Goal: Information Seeking & Learning: Learn about a topic

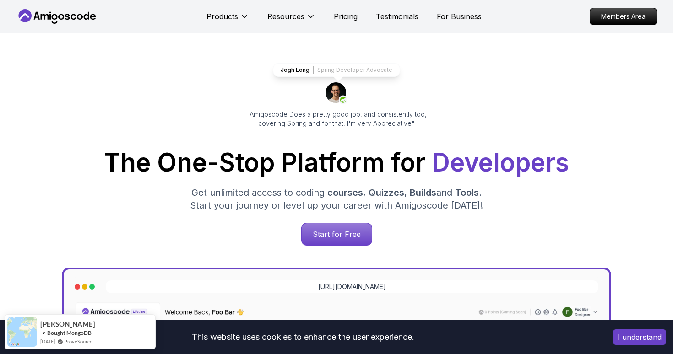
click at [662, 340] on button "I understand" at bounding box center [639, 337] width 53 height 16
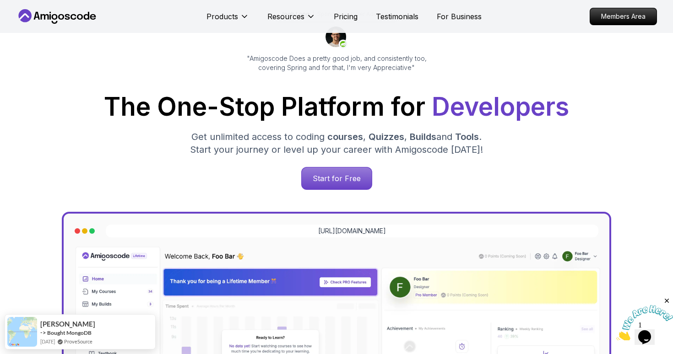
click at [355, 31] on nav "Products Resources Pricing Testimonials For Business Members Area" at bounding box center [336, 16] width 641 height 33
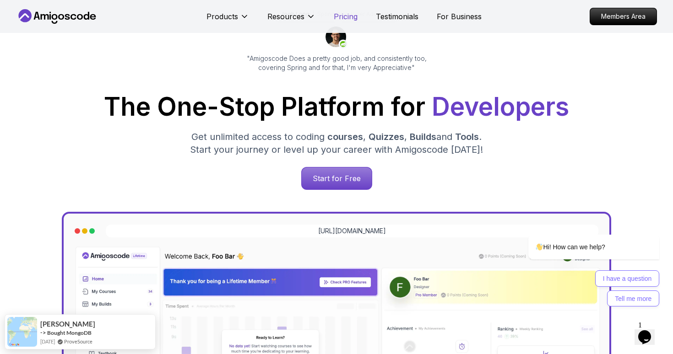
click at [344, 19] on p "Pricing" at bounding box center [346, 16] width 24 height 11
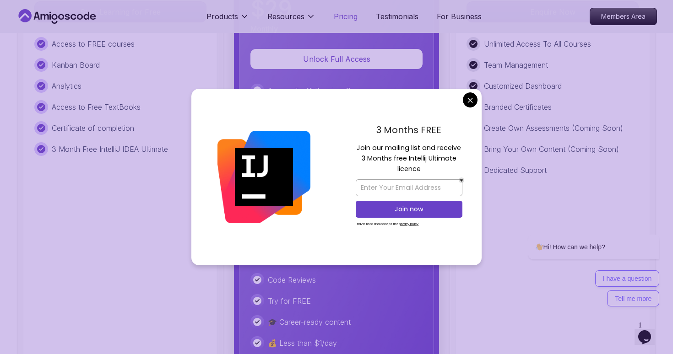
scroll to position [2221, 0]
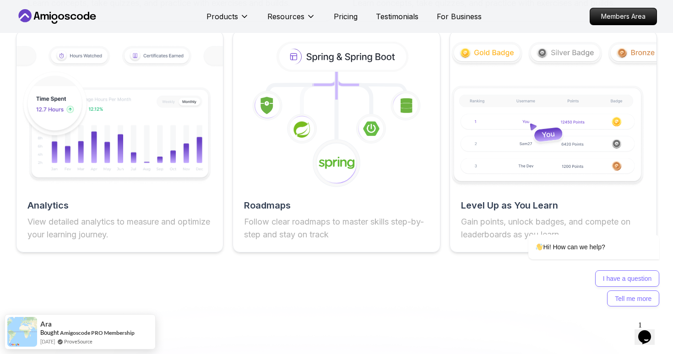
scroll to position [1667, 0]
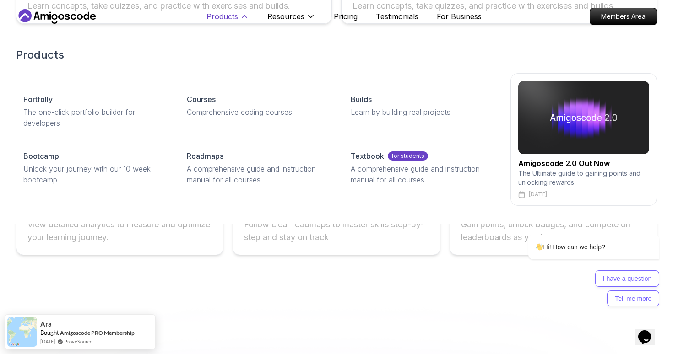
click at [243, 19] on icon at bounding box center [244, 16] width 9 height 9
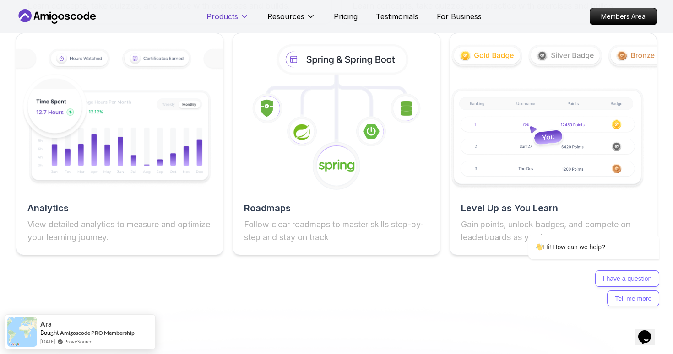
click at [243, 19] on icon at bounding box center [244, 16] width 9 height 9
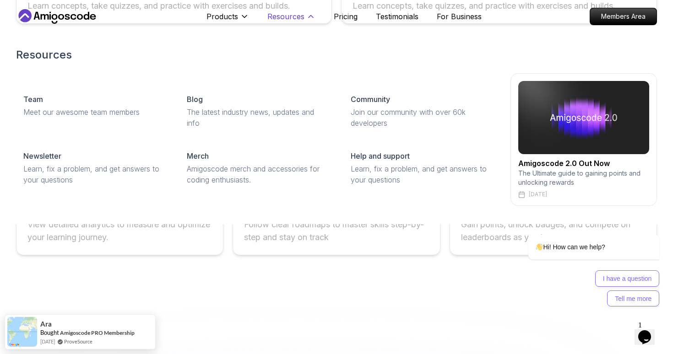
click at [277, 20] on p "Resources" at bounding box center [285, 16] width 37 height 11
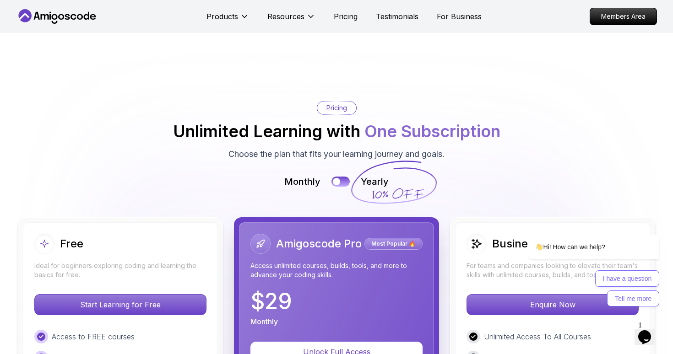
scroll to position [1968, 0]
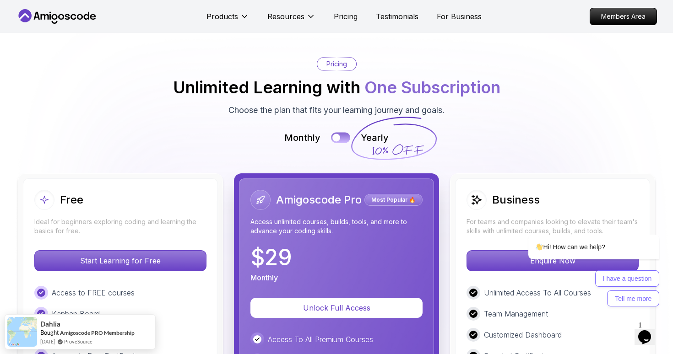
click at [343, 140] on button at bounding box center [340, 137] width 19 height 11
click at [334, 139] on button at bounding box center [340, 137] width 19 height 11
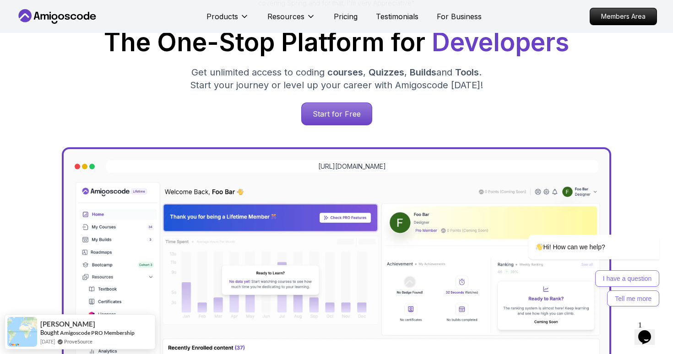
scroll to position [0, 0]
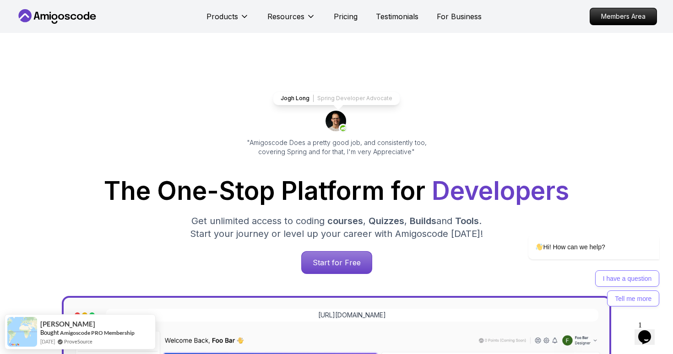
click at [71, 19] on icon at bounding box center [57, 16] width 82 height 15
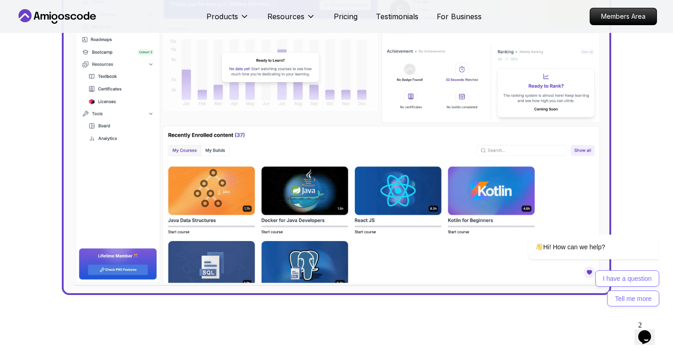
scroll to position [360, 0]
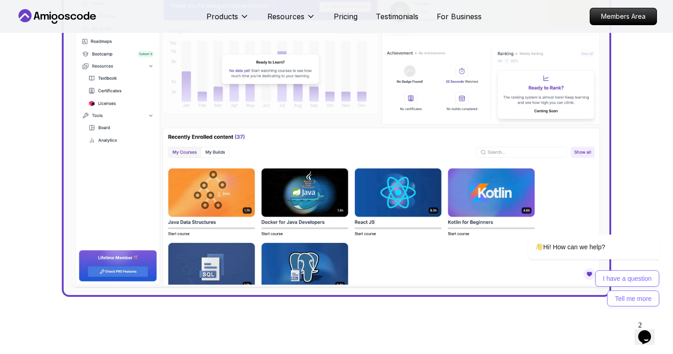
click at [216, 62] on img at bounding box center [336, 128] width 531 height 318
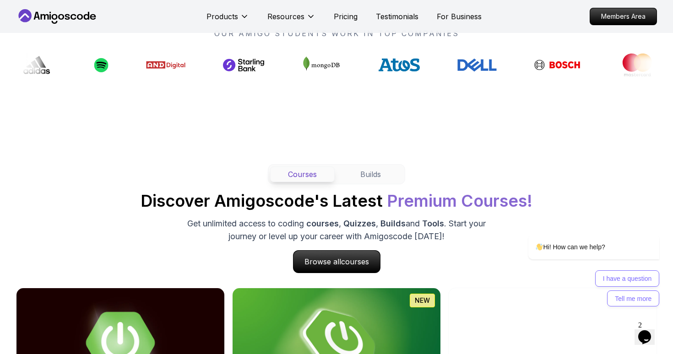
scroll to position [738, 0]
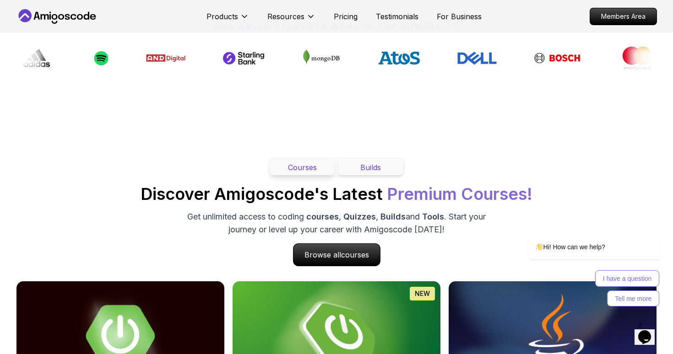
click at [371, 169] on button "Builds" at bounding box center [370, 168] width 65 height 16
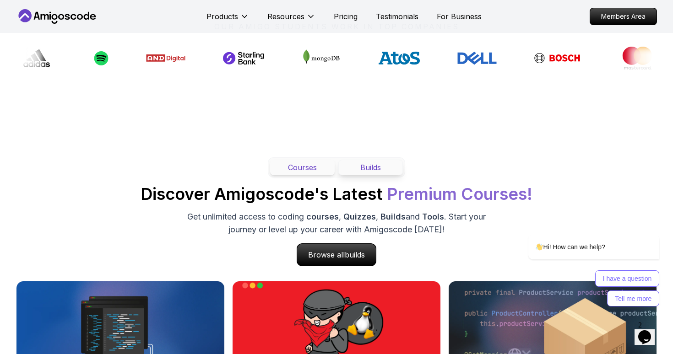
click at [322, 163] on button "Courses" at bounding box center [302, 168] width 65 height 16
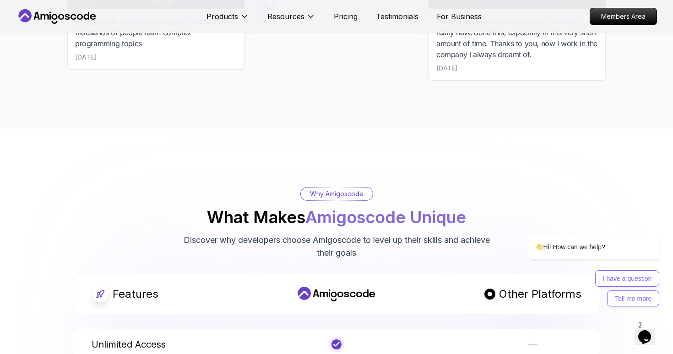
scroll to position [3079, 0]
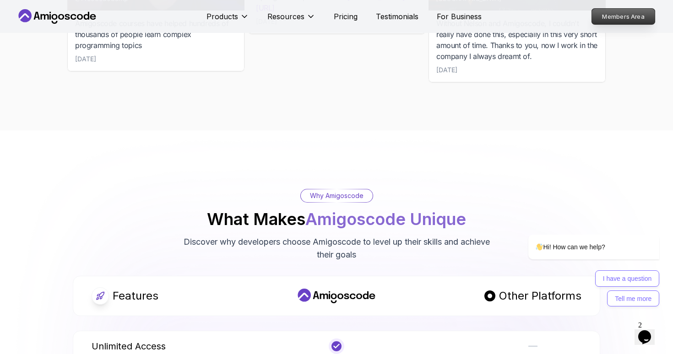
click at [607, 10] on p "Members Area" at bounding box center [623, 17] width 63 height 16
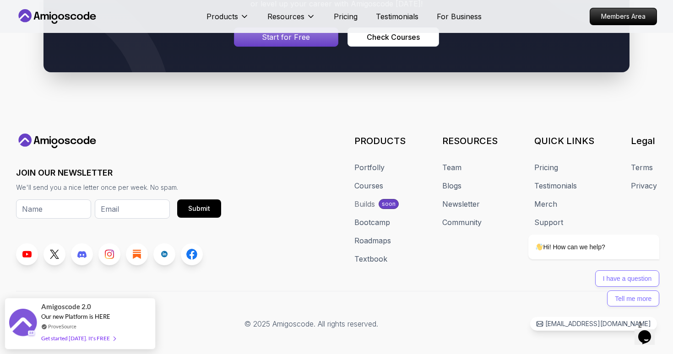
scroll to position [5010, 0]
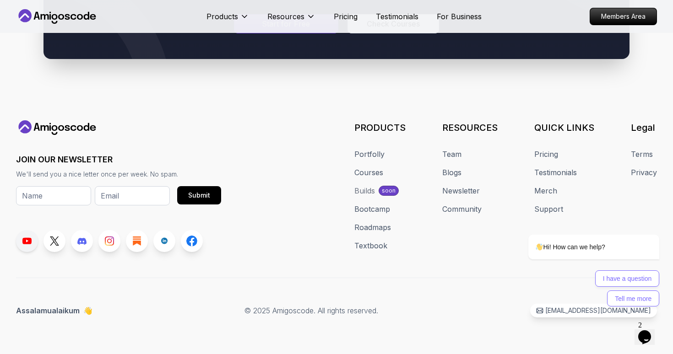
click at [30, 240] on icon at bounding box center [26, 241] width 9 height 6
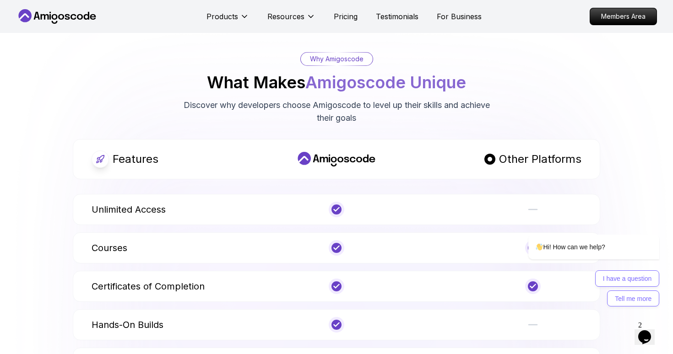
scroll to position [3063, 0]
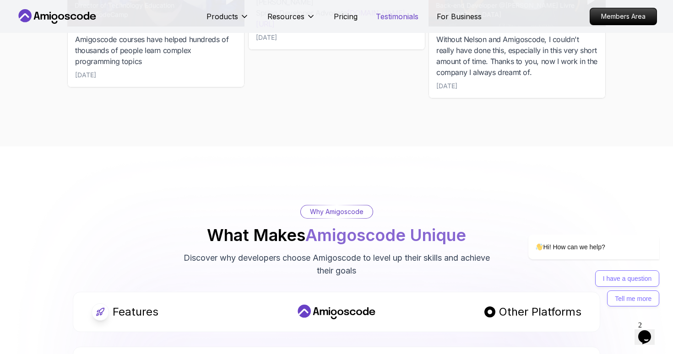
click at [397, 11] on p "Testimonials" at bounding box center [397, 16] width 43 height 11
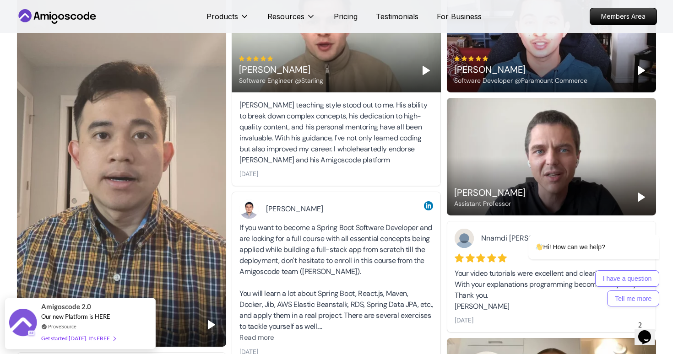
scroll to position [206, 0]
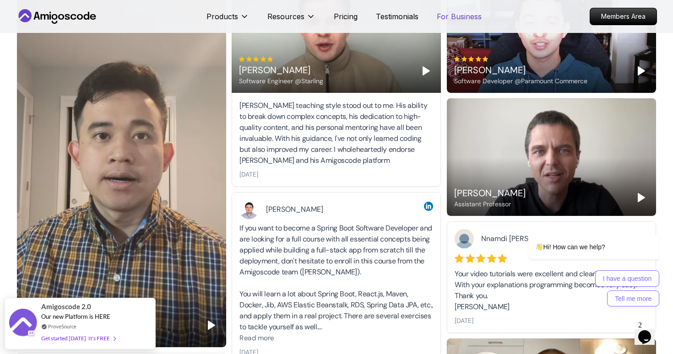
click at [465, 16] on p "For Business" at bounding box center [459, 16] width 45 height 11
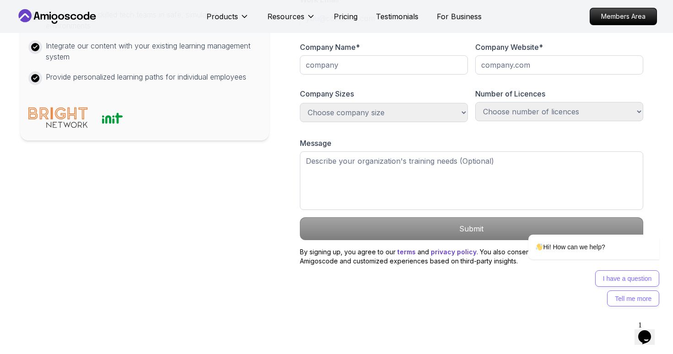
scroll to position [431, 0]
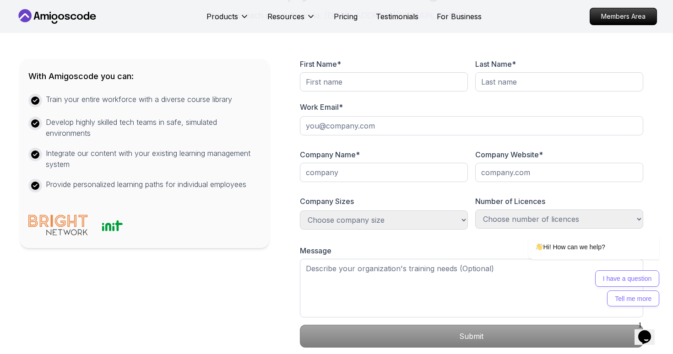
click at [97, 16] on icon at bounding box center [57, 16] width 82 height 15
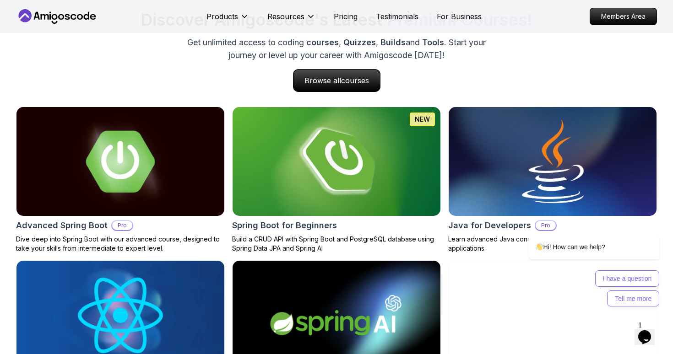
scroll to position [913, 0]
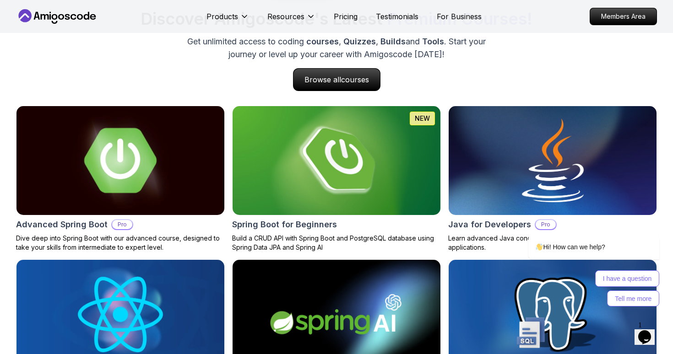
click at [81, 162] on img at bounding box center [120, 160] width 218 height 114
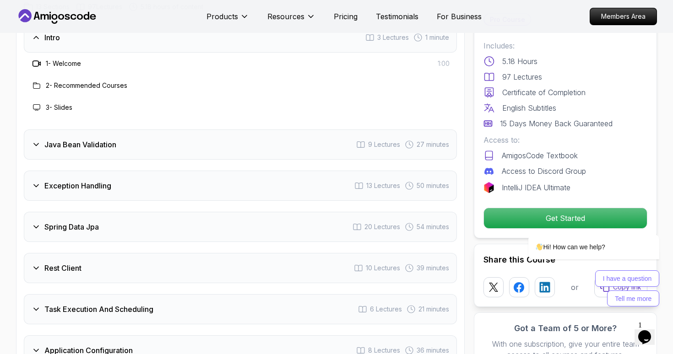
scroll to position [1398, 0]
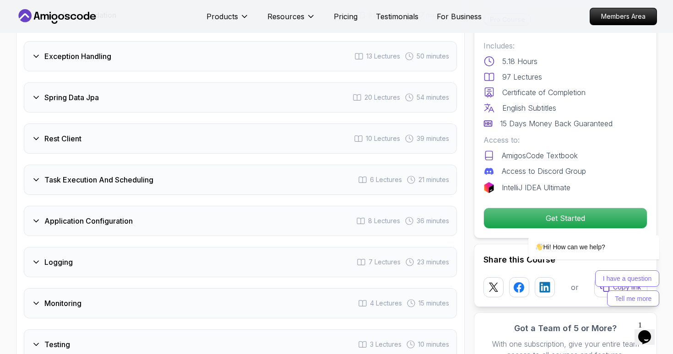
click at [127, 124] on div "Rest Client 10 Lectures 39 minutes" at bounding box center [240, 139] width 433 height 30
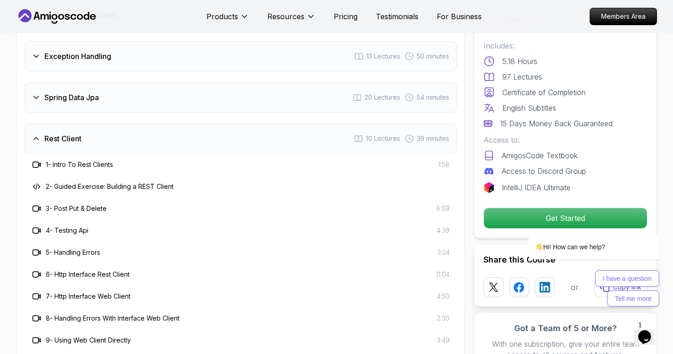
click at [127, 124] on div "Rest Client 10 Lectures 39 minutes" at bounding box center [240, 139] width 433 height 30
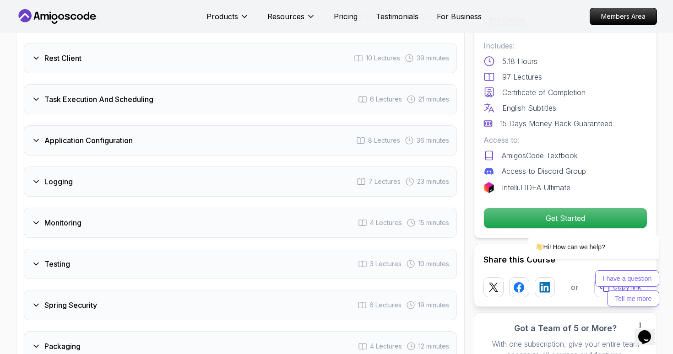
scroll to position [1418, 0]
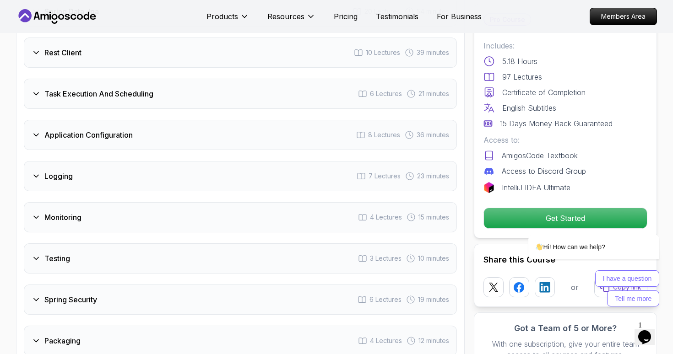
click at [118, 161] on div "Logging 7 Lectures 23 minutes" at bounding box center [240, 176] width 433 height 30
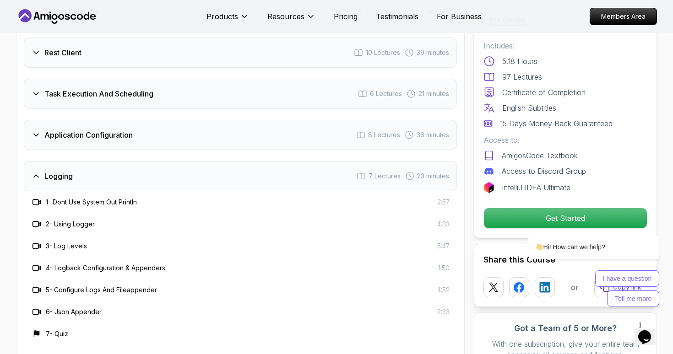
click at [117, 161] on div "Logging 7 Lectures 23 minutes" at bounding box center [240, 176] width 433 height 30
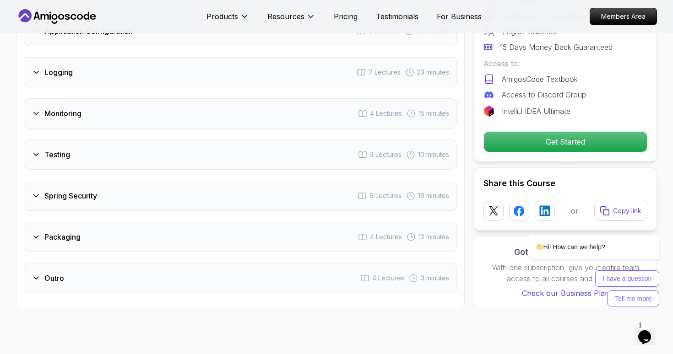
scroll to position [1586, 0]
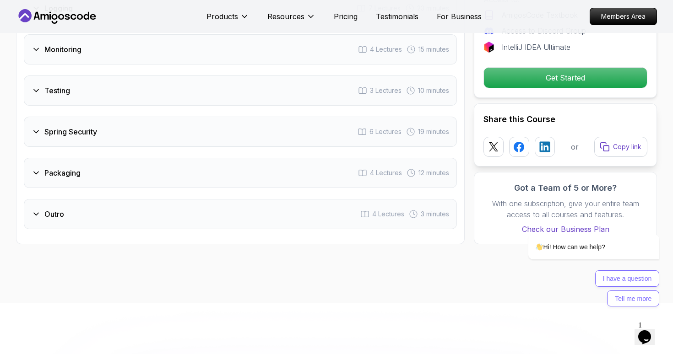
click at [92, 117] on div "Spring Security 6 Lectures 19 minutes" at bounding box center [240, 132] width 433 height 30
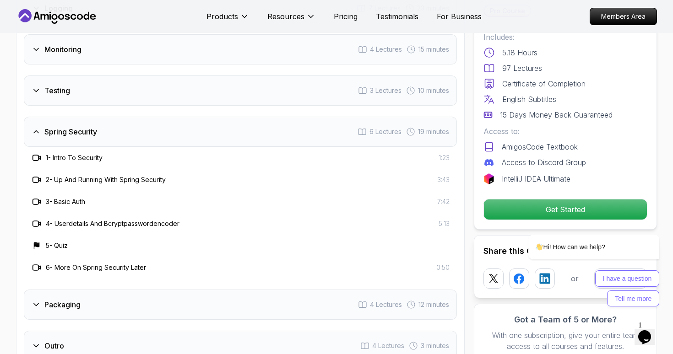
click at [92, 117] on div "Spring Security 6 Lectures 19 minutes" at bounding box center [240, 132] width 433 height 30
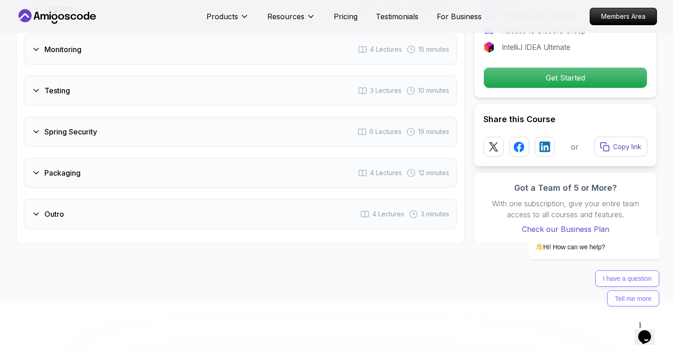
click at [87, 158] on div "Packaging 4 Lectures 12 minutes" at bounding box center [240, 173] width 433 height 30
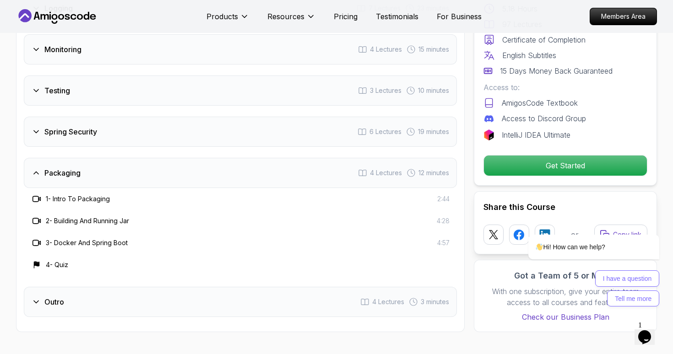
click at [87, 158] on div "Packaging 4 Lectures 12 minutes" at bounding box center [240, 173] width 433 height 30
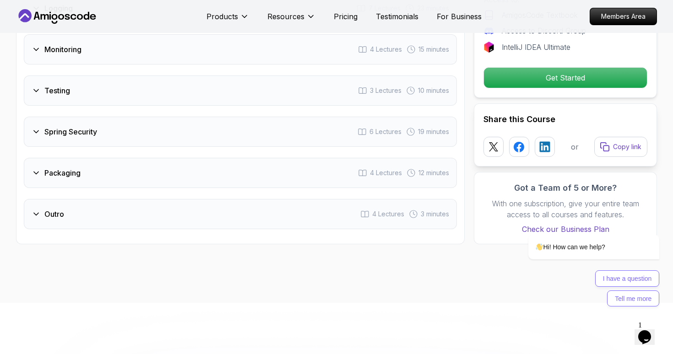
click at [79, 199] on div "Outro 4 Lectures 3 minutes" at bounding box center [240, 214] width 433 height 30
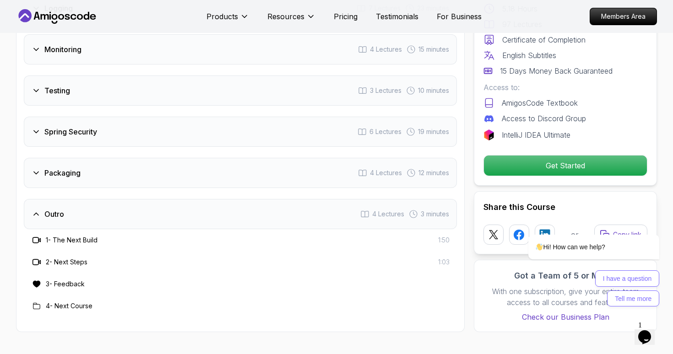
click at [79, 199] on div "Outro 4 Lectures 3 minutes" at bounding box center [240, 214] width 433 height 30
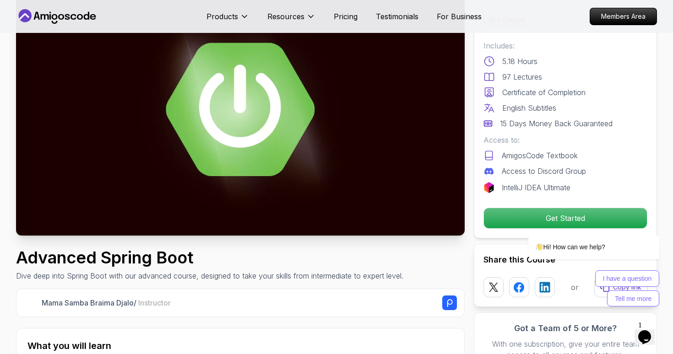
scroll to position [72, 0]
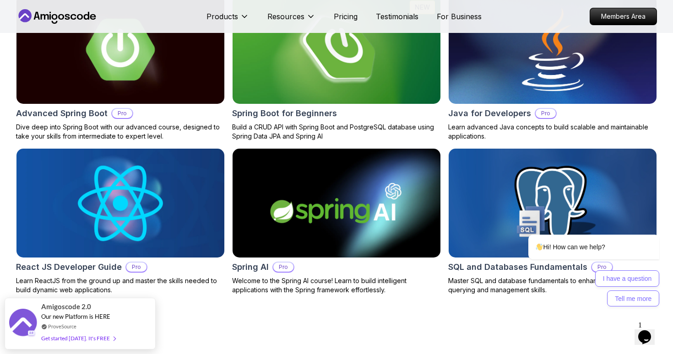
scroll to position [1077, 0]
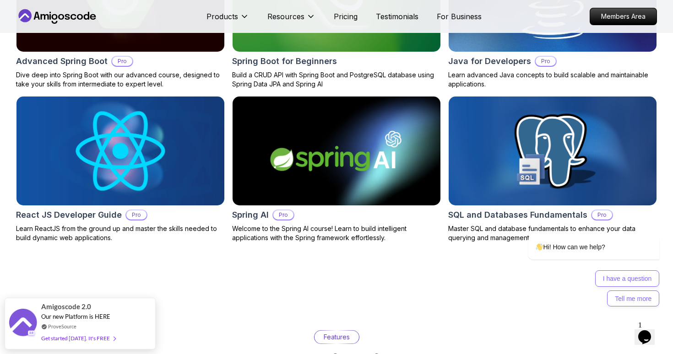
click at [135, 97] on img at bounding box center [120, 151] width 218 height 114
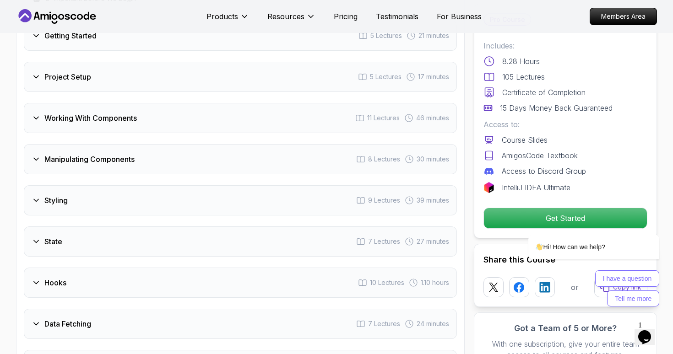
scroll to position [1424, 0]
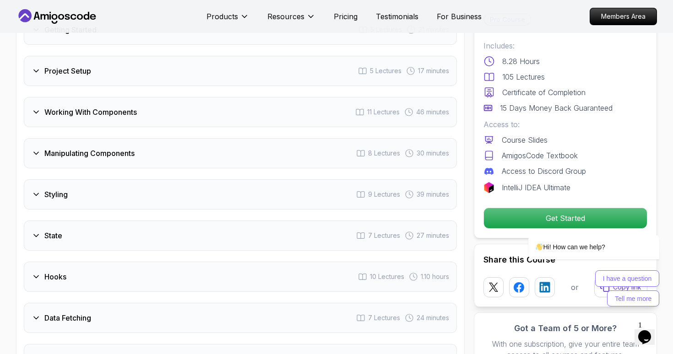
click at [162, 168] on div "Manipulating Components 8 Lectures 30 minutes" at bounding box center [240, 153] width 433 height 30
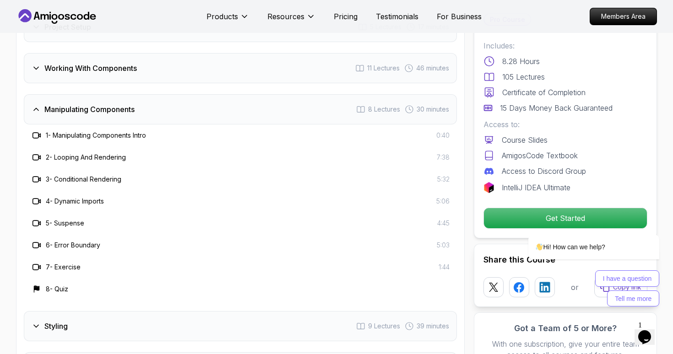
click at [138, 124] on div "Manipulating Components 8 Lectures 30 minutes" at bounding box center [240, 109] width 433 height 30
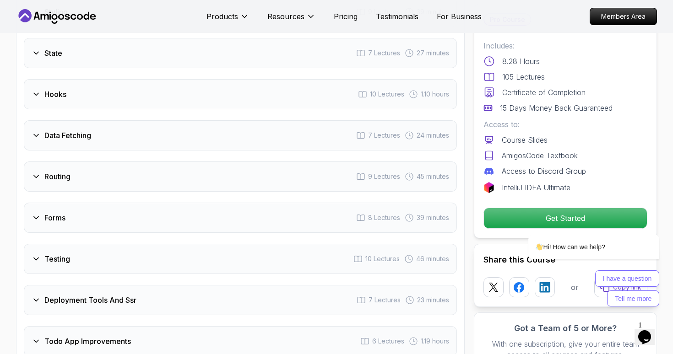
scroll to position [1631, 0]
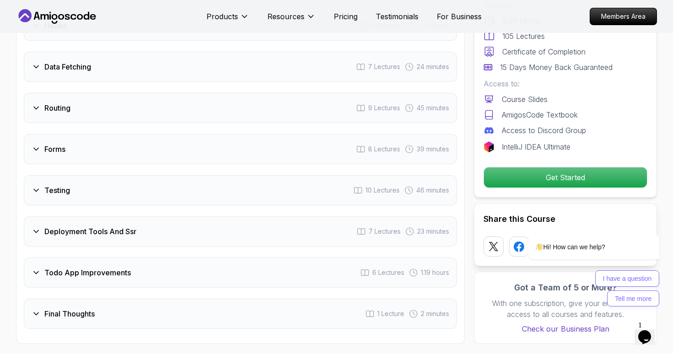
click at [130, 164] on div "Forms 8 Lectures 39 minutes" at bounding box center [240, 149] width 433 height 30
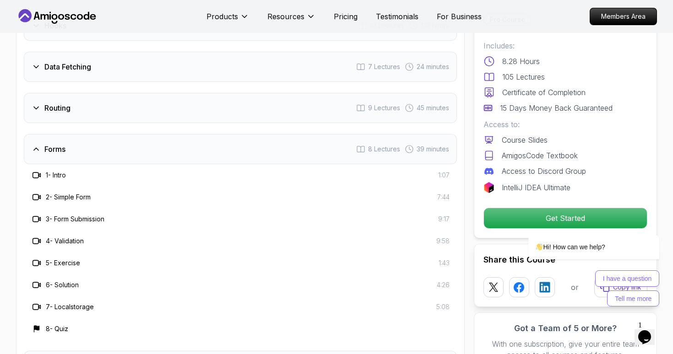
click at [130, 164] on div "Forms 8 Lectures 39 minutes" at bounding box center [240, 149] width 433 height 30
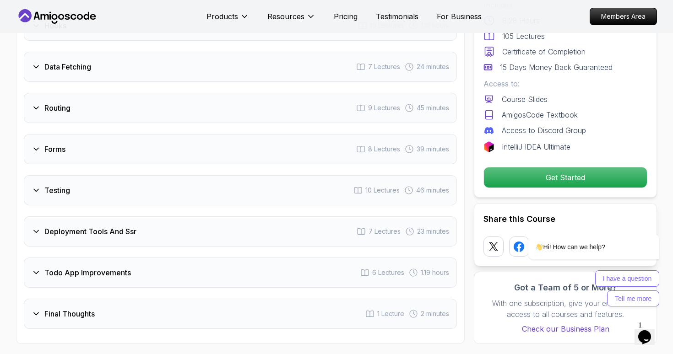
click at [130, 164] on div "Forms 8 Lectures 39 minutes" at bounding box center [240, 149] width 433 height 30
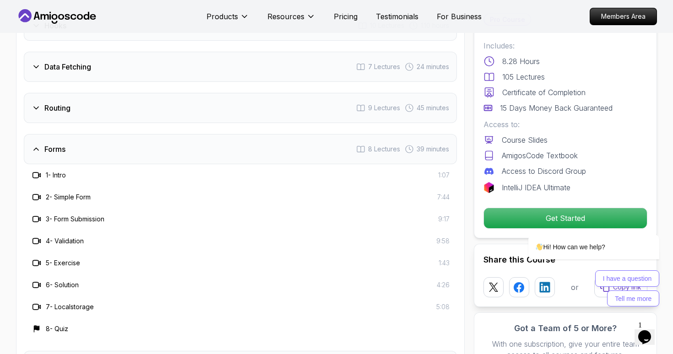
click at [130, 164] on div "Forms 8 Lectures 39 minutes" at bounding box center [240, 149] width 433 height 30
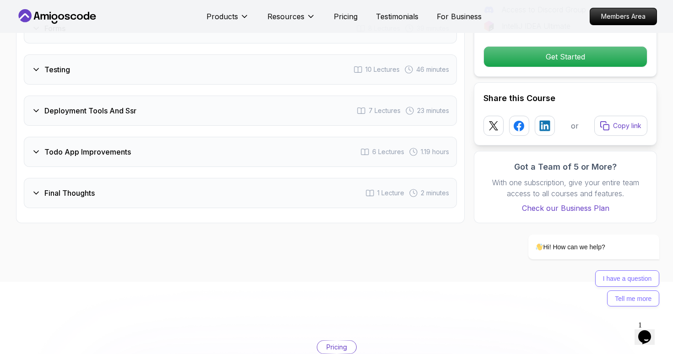
scroll to position [1760, 0]
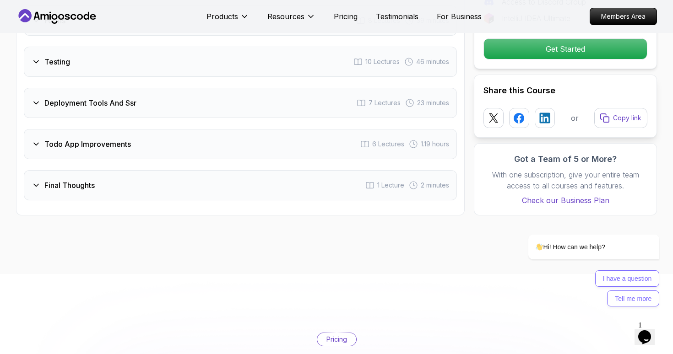
click at [130, 159] on div "Todo App Improvements 6 Lectures 1.19 hours" at bounding box center [240, 144] width 433 height 30
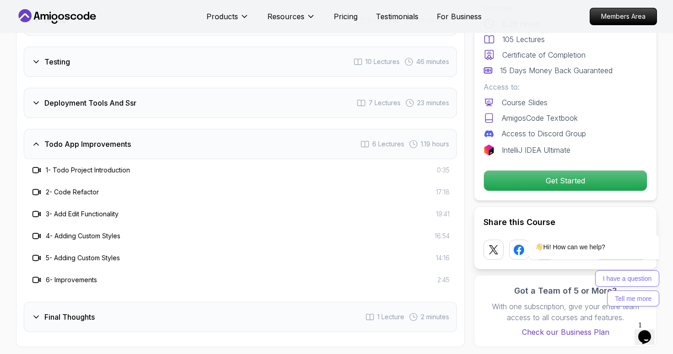
click at [130, 159] on div "Todo App Improvements 6 Lectures 1.19 hours" at bounding box center [240, 144] width 433 height 30
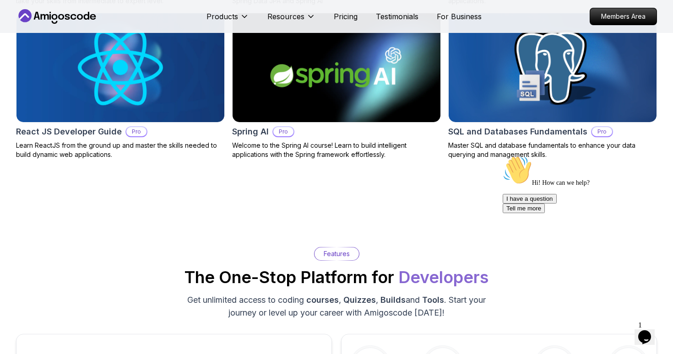
scroll to position [1122, 0]
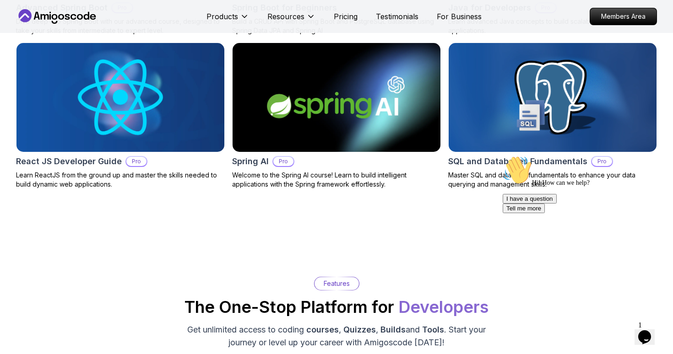
click at [282, 132] on img at bounding box center [336, 97] width 218 height 114
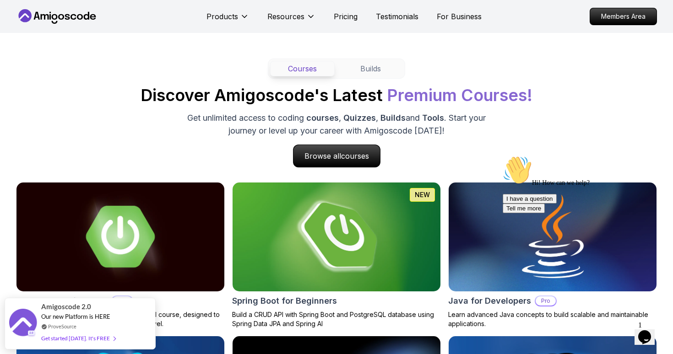
scroll to position [777, 0]
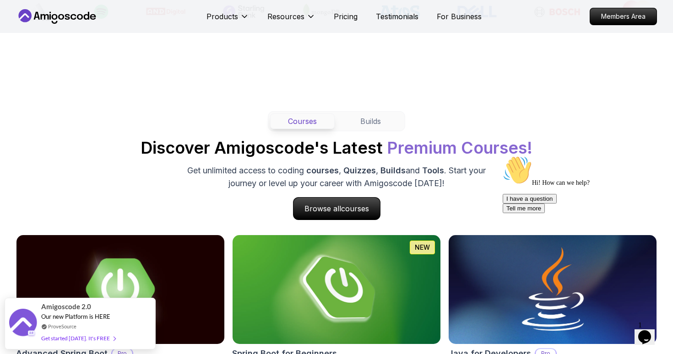
click at [370, 120] on div "Courses Builds" at bounding box center [336, 121] width 137 height 20
click at [370, 127] on button "Builds" at bounding box center [370, 121] width 65 height 16
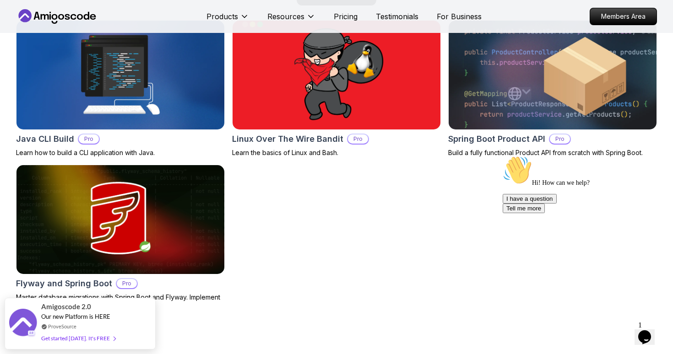
scroll to position [989, 0]
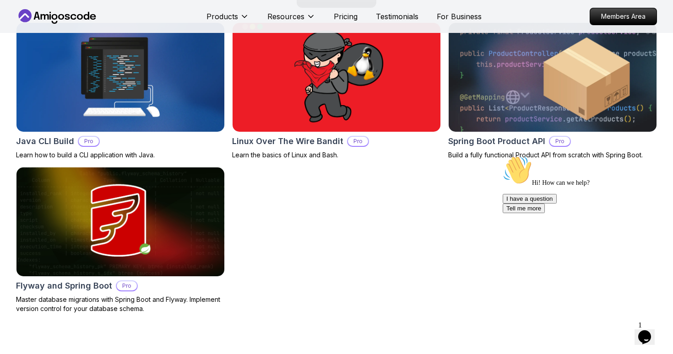
click at [480, 98] on img at bounding box center [552, 77] width 218 height 114
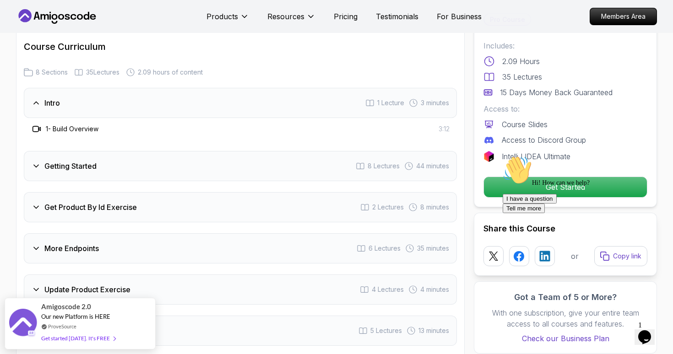
scroll to position [1102, 0]
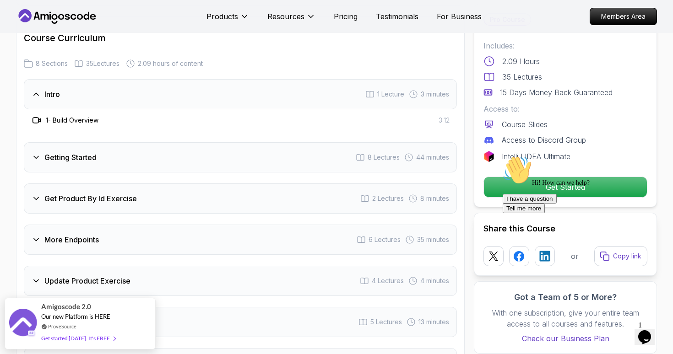
click at [303, 184] on div "Get Product By Id Exercise 2 Lectures 8 minutes" at bounding box center [240, 198] width 433 height 30
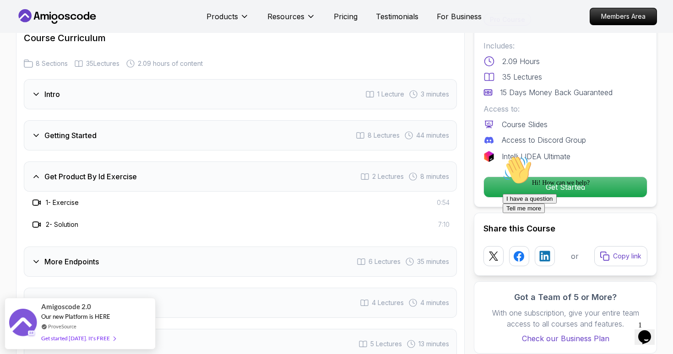
click at [299, 169] on div "Get Product By Id Exercise 2 Lectures 8 minutes" at bounding box center [240, 177] width 433 height 30
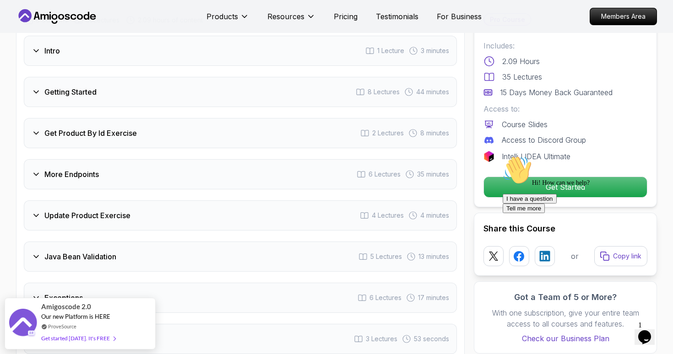
scroll to position [1150, 0]
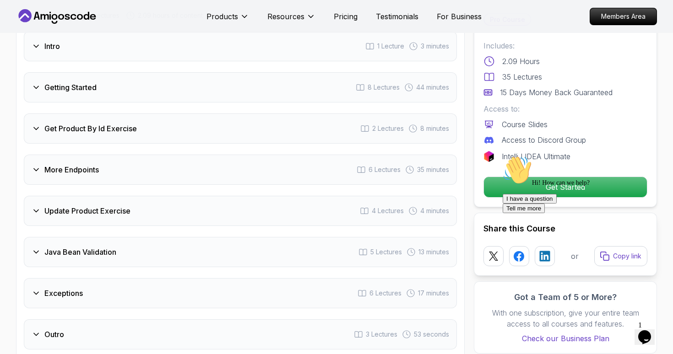
click at [290, 155] on div "More Endpoints 6 Lectures 35 minutes" at bounding box center [240, 170] width 433 height 30
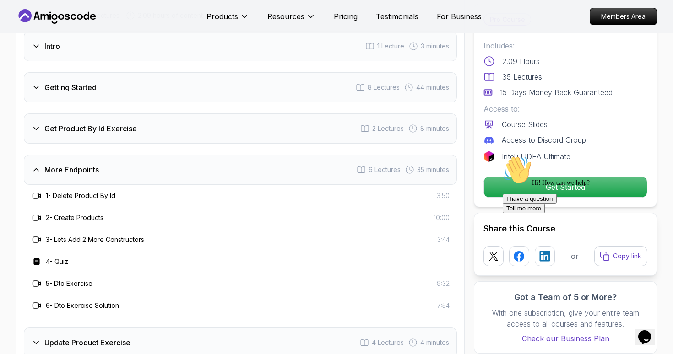
click at [290, 155] on div "More Endpoints 6 Lectures 35 minutes" at bounding box center [240, 170] width 433 height 30
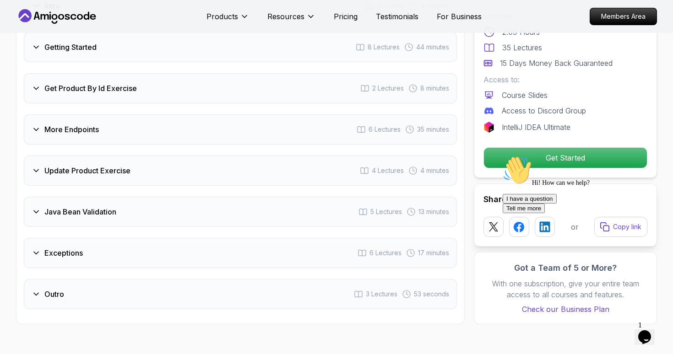
scroll to position [1203, 0]
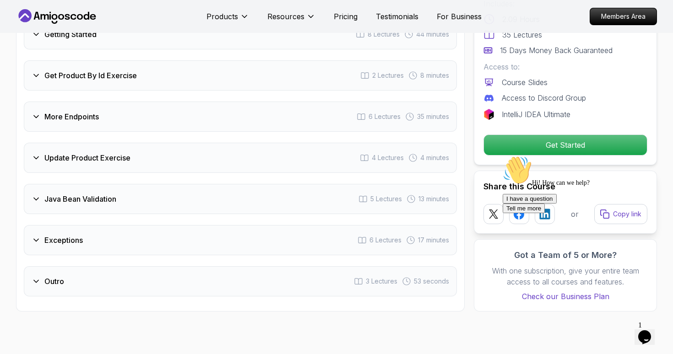
click at [264, 187] on div "Java Bean Validation 5 Lectures 13 minutes" at bounding box center [240, 199] width 433 height 30
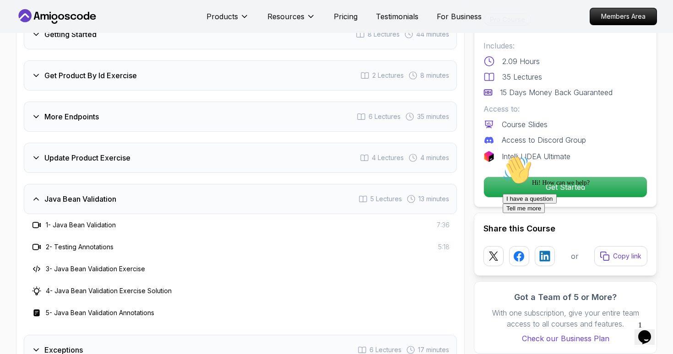
click at [264, 187] on div "Java Bean Validation 5 Lectures 13 minutes" at bounding box center [240, 199] width 433 height 30
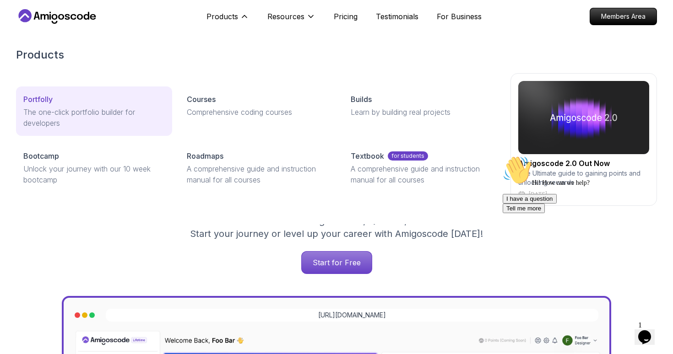
click at [106, 115] on p "The one-click portfolio builder for developers" at bounding box center [93, 118] width 141 height 22
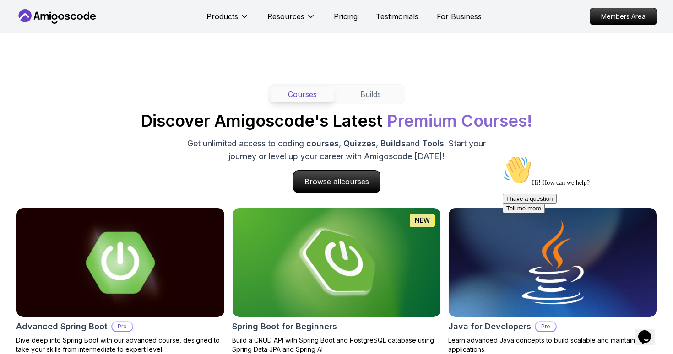
scroll to position [865, 0]
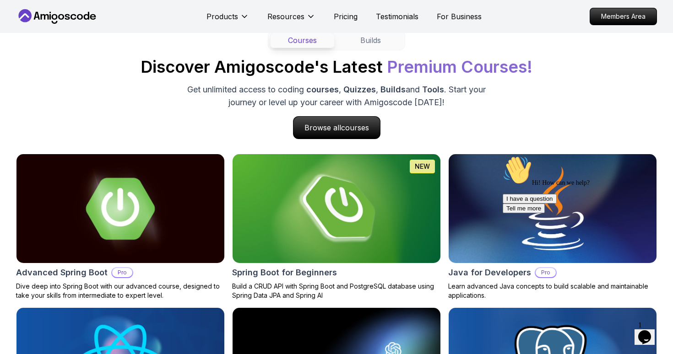
click at [350, 114] on div "Courses Builds Discover Amigoscode's Latest Premium Courses! Get unlimited acce…" at bounding box center [336, 84] width 641 height 109
click at [350, 130] on span "courses" at bounding box center [353, 128] width 27 height 9
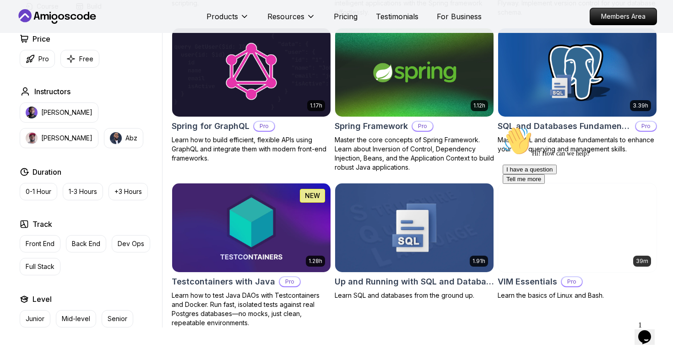
scroll to position [2296, 0]
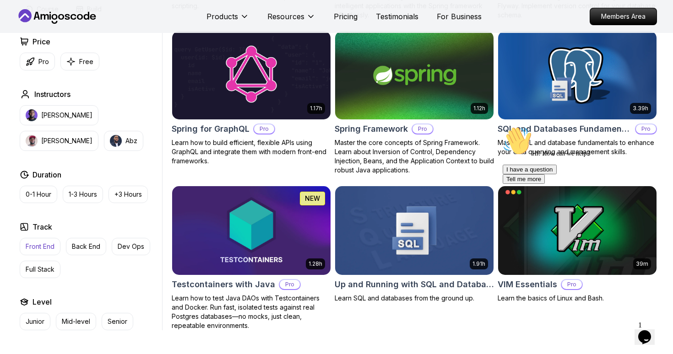
click at [36, 242] on p "Front End" at bounding box center [40, 246] width 29 height 9
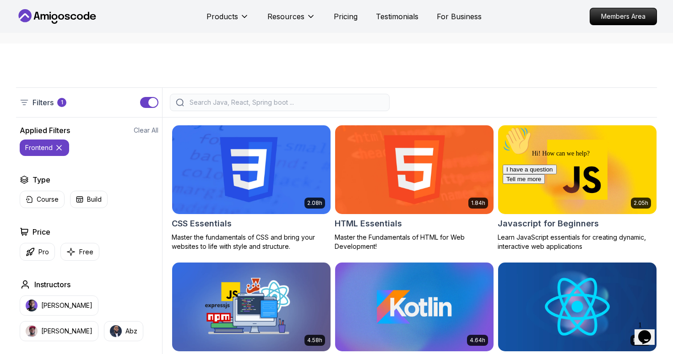
scroll to position [163, 0]
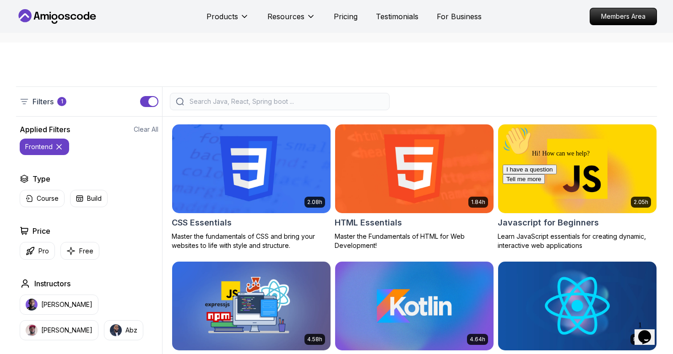
click at [59, 147] on icon at bounding box center [59, 147] width 5 height 5
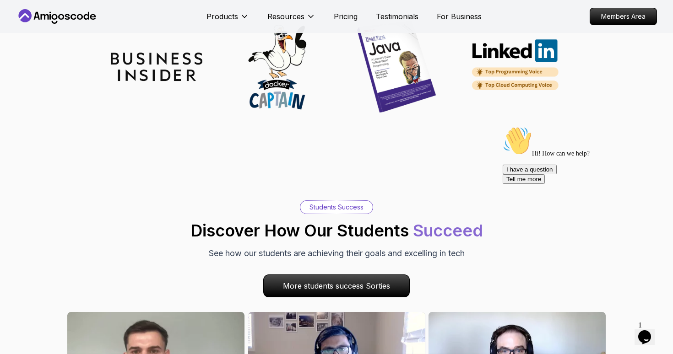
scroll to position [2632, 0]
